Goal: Information Seeking & Learning: Learn about a topic

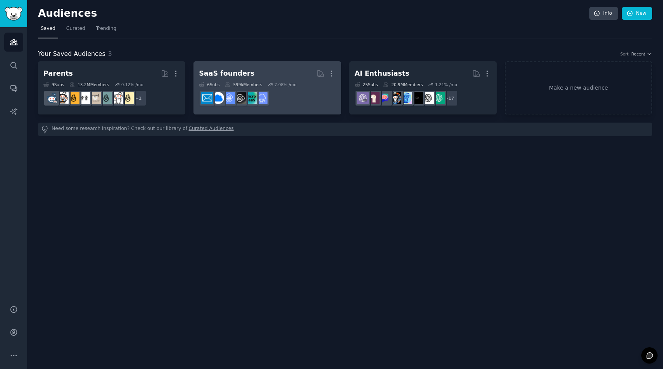
click at [265, 70] on h2 "SaaS founders More" at bounding box center [267, 74] width 137 height 14
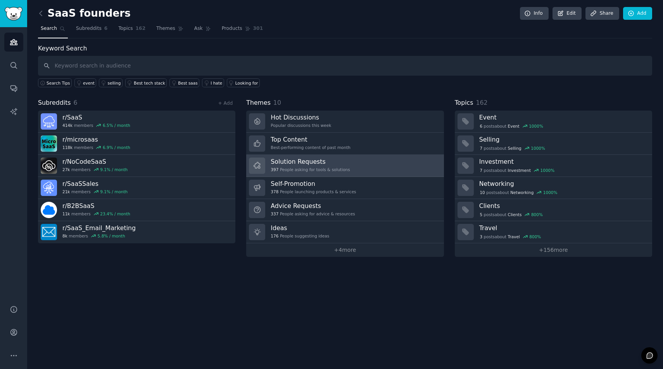
click at [327, 164] on h3 "Solution Requests" at bounding box center [310, 161] width 79 height 8
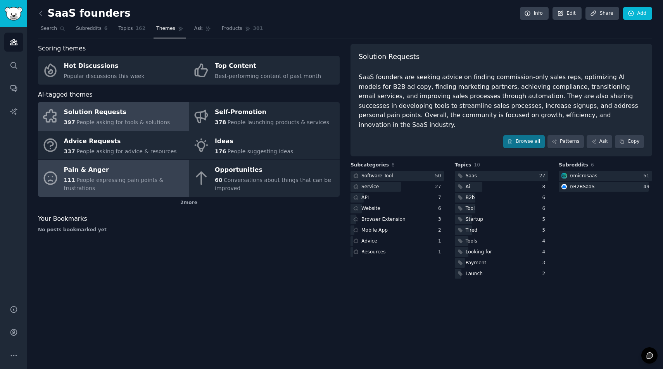
click at [119, 192] on link "Pain & Anger 111 People expressing pain points & frustrations" at bounding box center [113, 178] width 151 height 37
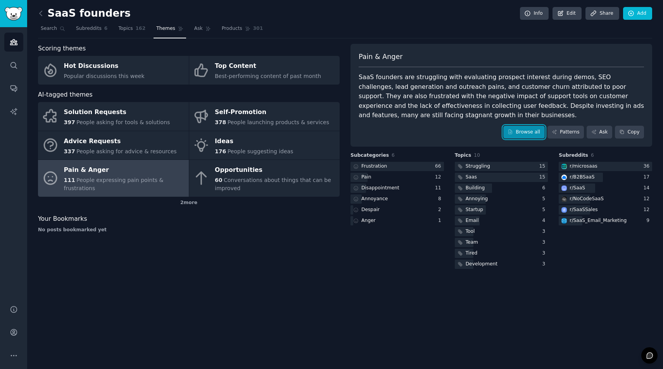
click at [519, 133] on link "Browse all" at bounding box center [523, 132] width 41 height 13
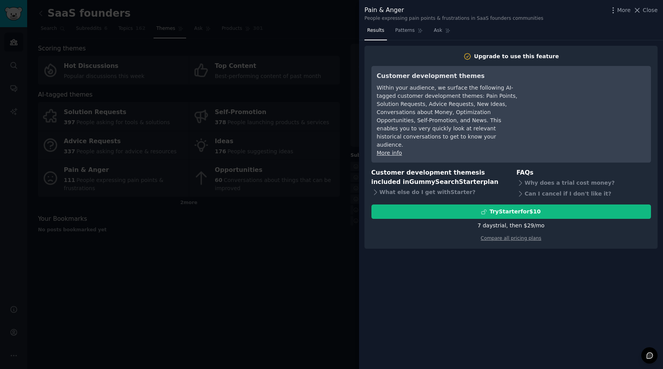
click at [300, 232] on div at bounding box center [331, 184] width 663 height 369
